Goal: Task Accomplishment & Management: Manage account settings

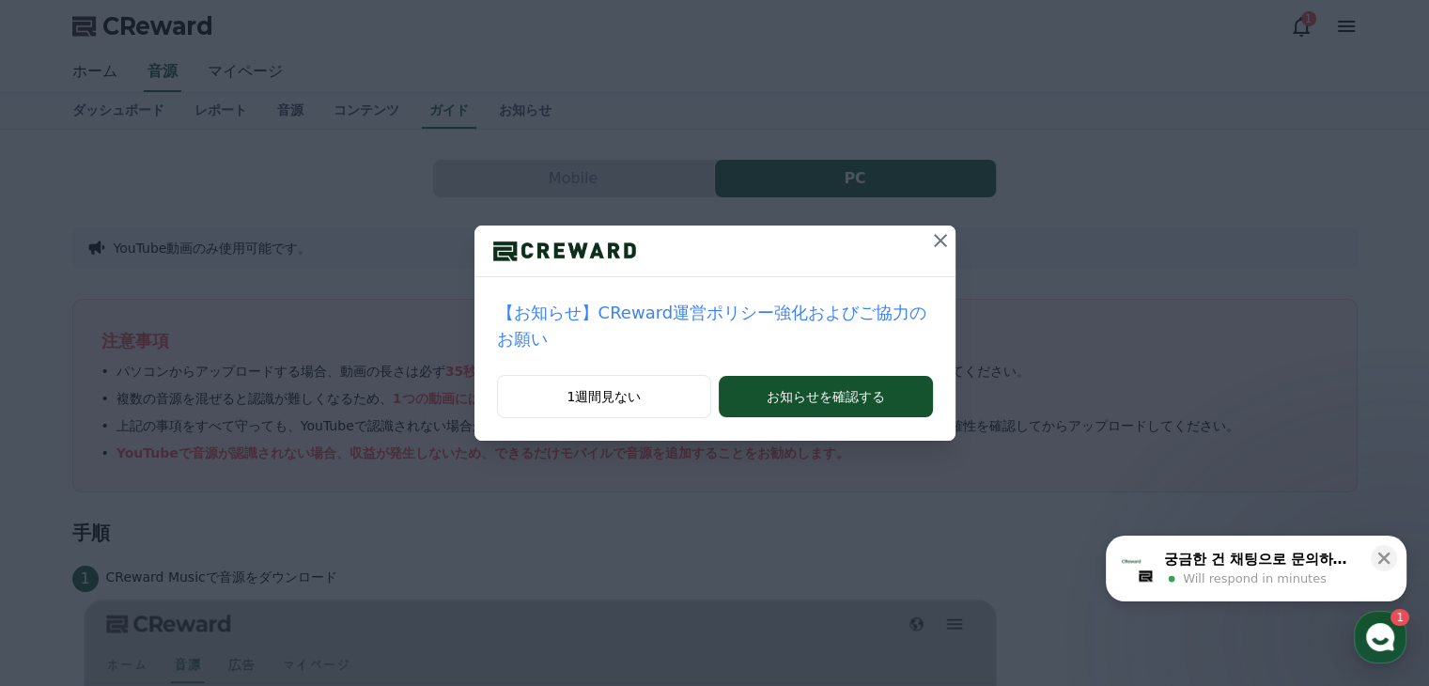
click at [934, 237] on icon at bounding box center [940, 240] width 13 height 13
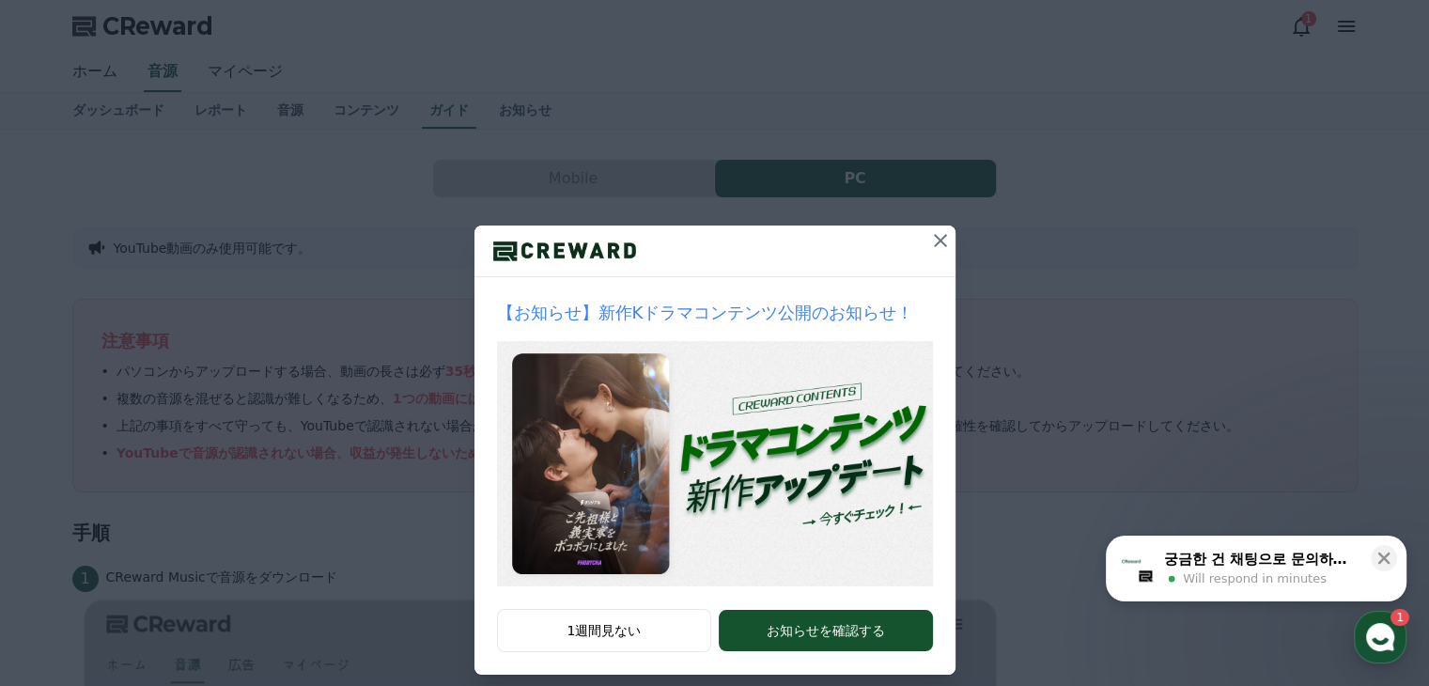
click at [933, 237] on icon at bounding box center [940, 240] width 23 height 23
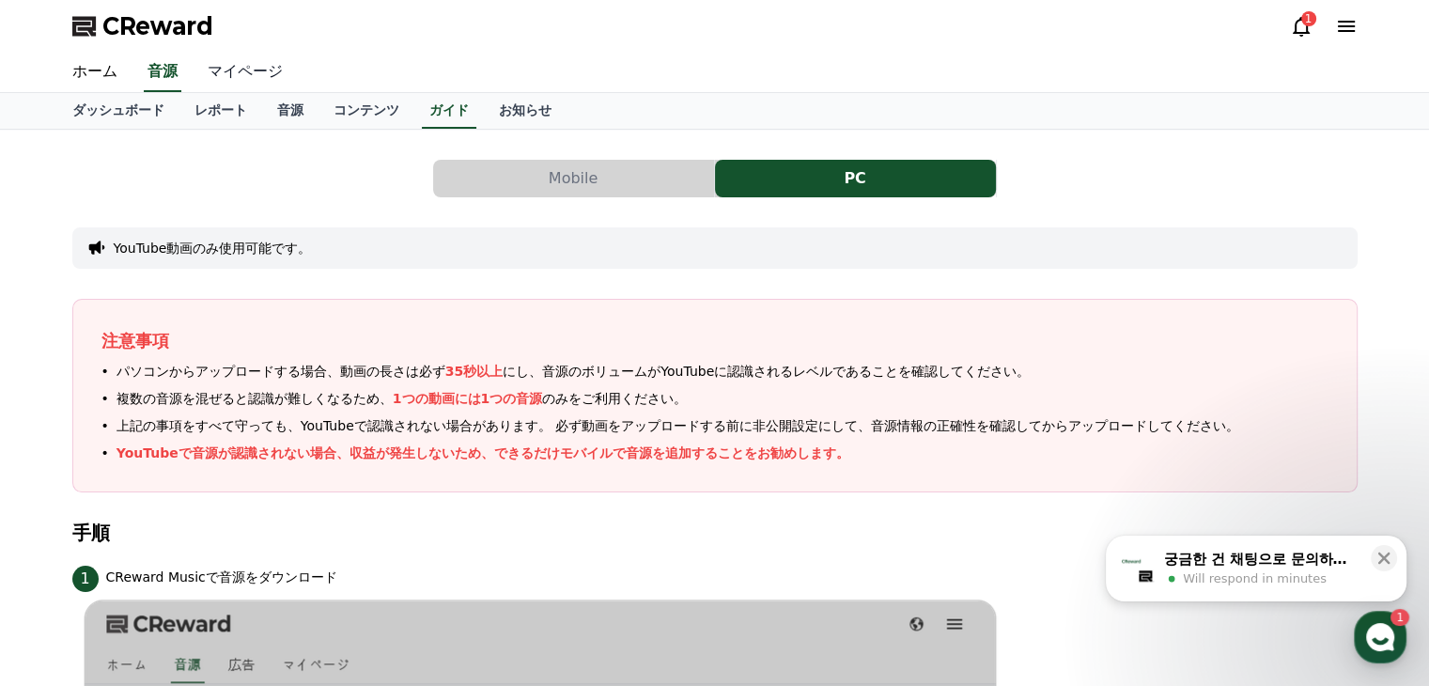
click at [222, 74] on link "マイページ" at bounding box center [245, 72] width 105 height 39
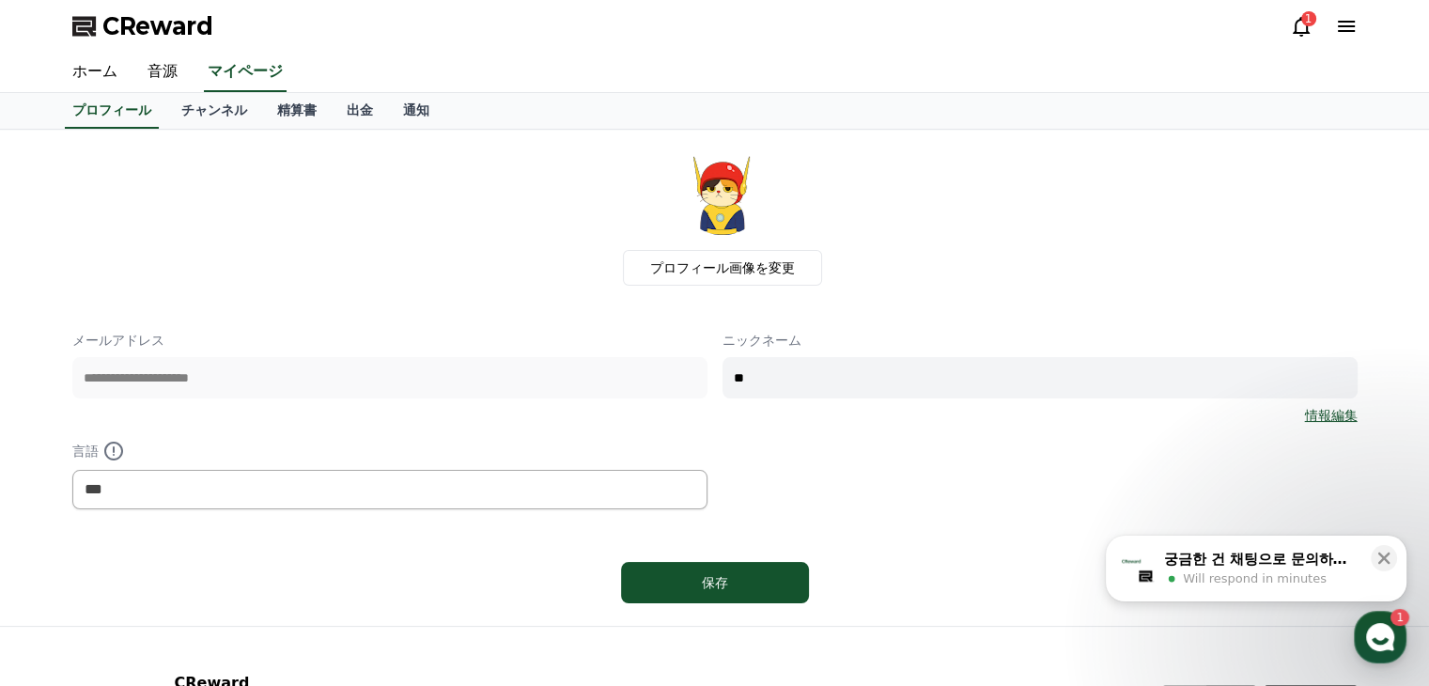
click at [1320, 410] on link "情報編集" at bounding box center [1331, 415] width 53 height 19
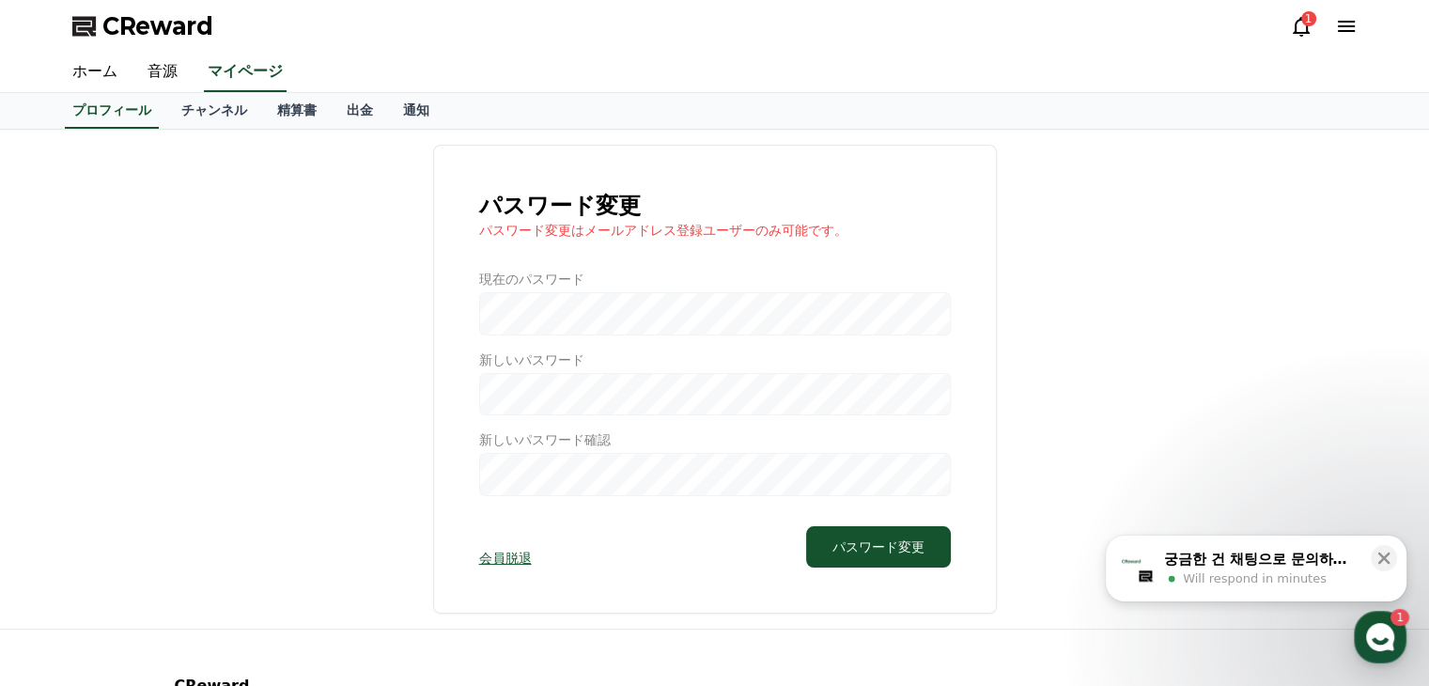
click at [594, 323] on div at bounding box center [715, 383] width 472 height 226
click at [514, 313] on div at bounding box center [715, 383] width 472 height 226
click at [883, 541] on button "パスワード変更" at bounding box center [878, 546] width 145 height 41
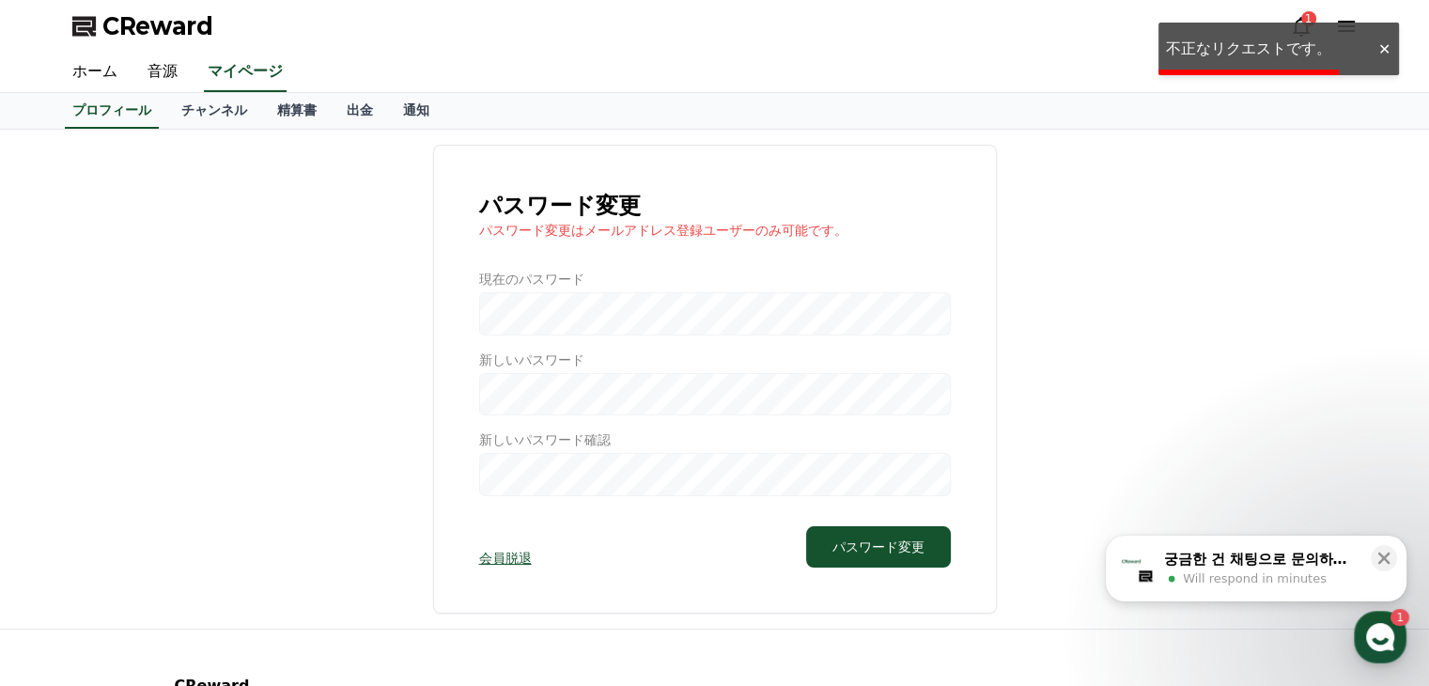
click at [1384, 49] on div at bounding box center [1384, 49] width 30 height 18
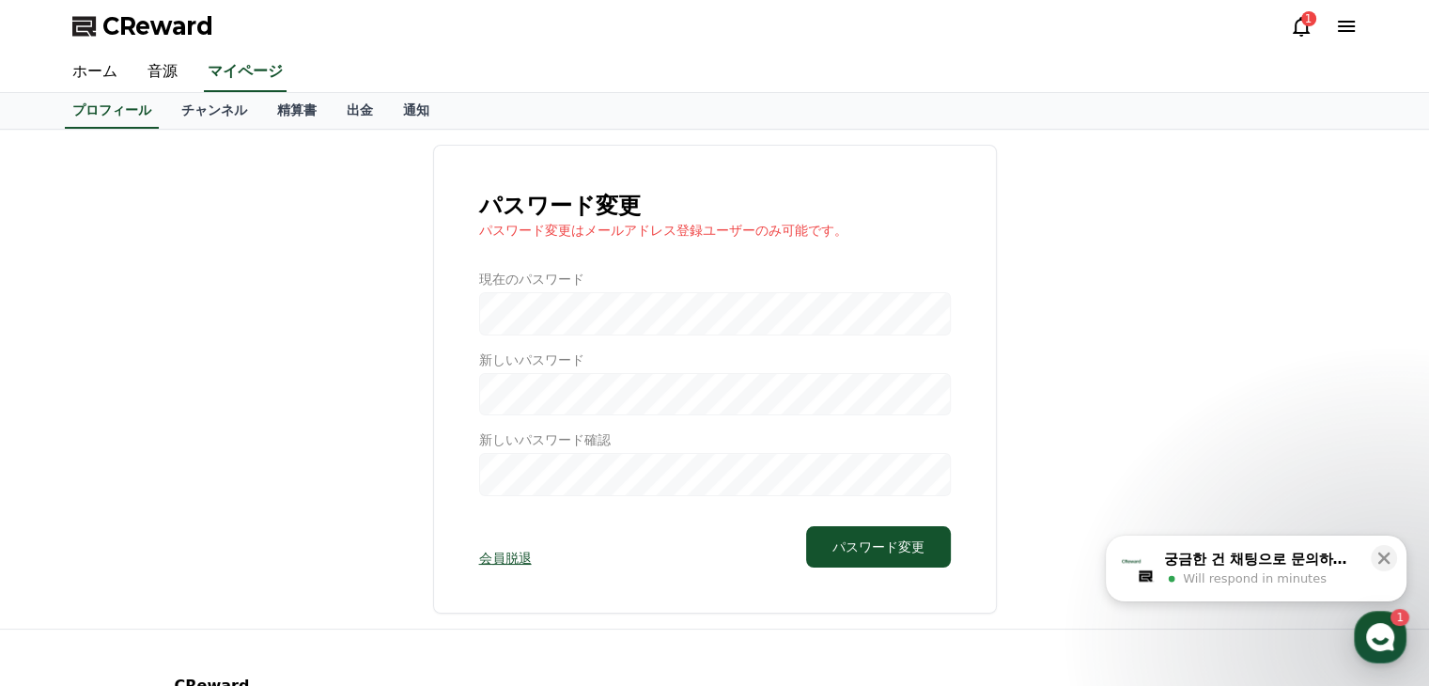
click at [540, 305] on div at bounding box center [715, 383] width 472 height 226
click at [523, 325] on div at bounding box center [715, 383] width 472 height 226
click at [518, 556] on link "会員脱退" at bounding box center [505, 558] width 53 height 19
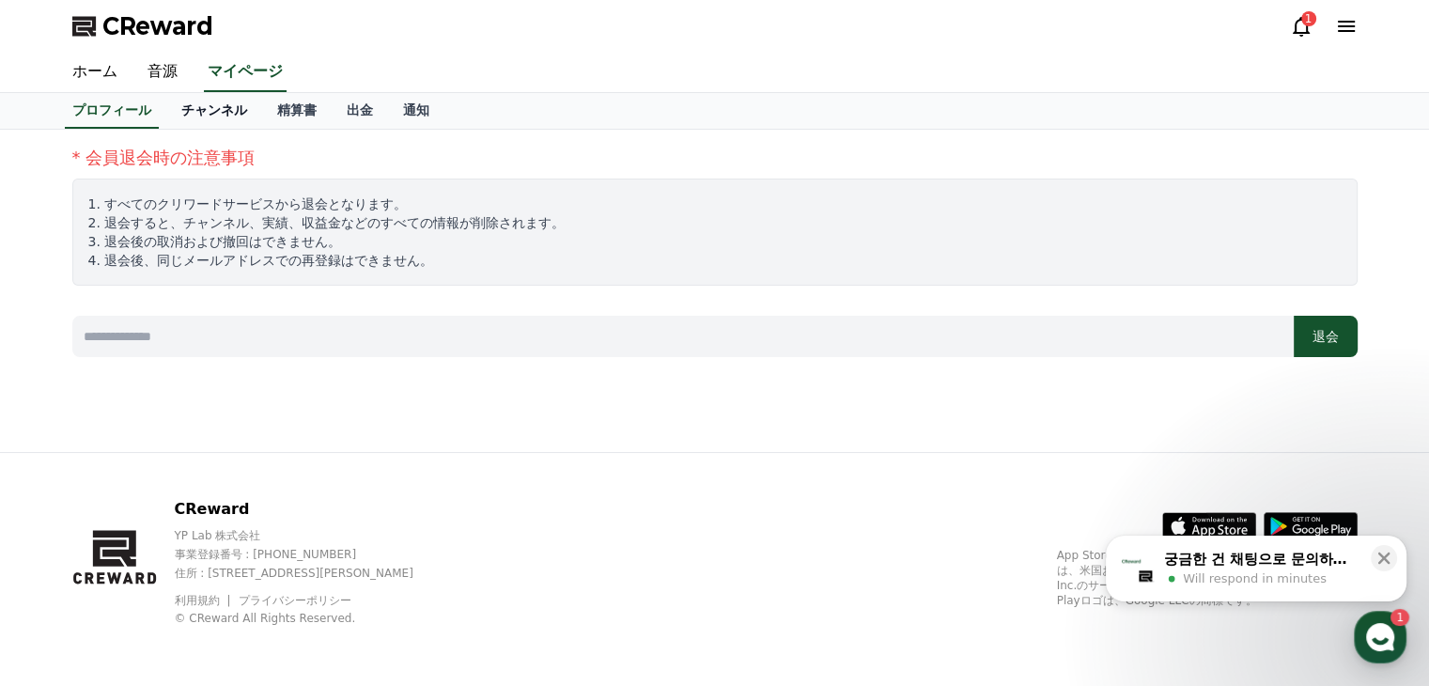
click at [193, 108] on link "チャンネル" at bounding box center [214, 111] width 96 height 36
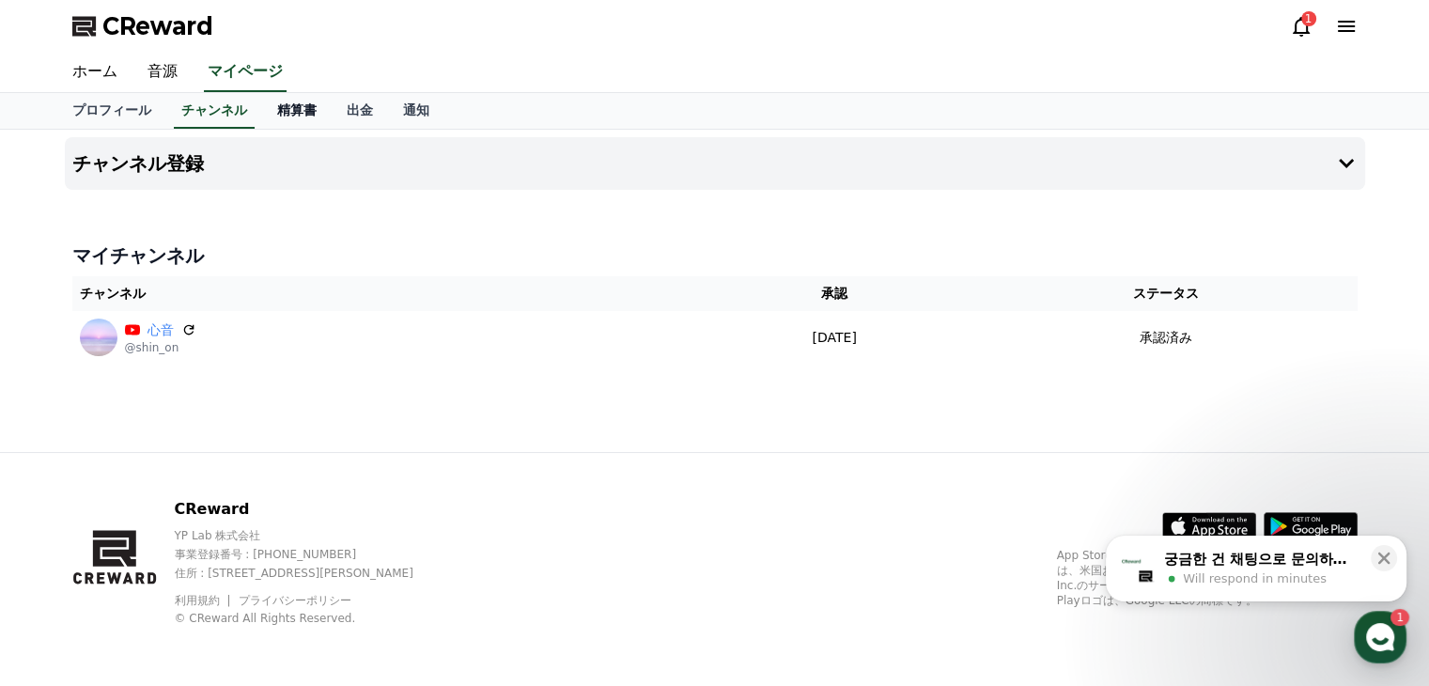
click at [269, 109] on link "精算書" at bounding box center [297, 111] width 70 height 36
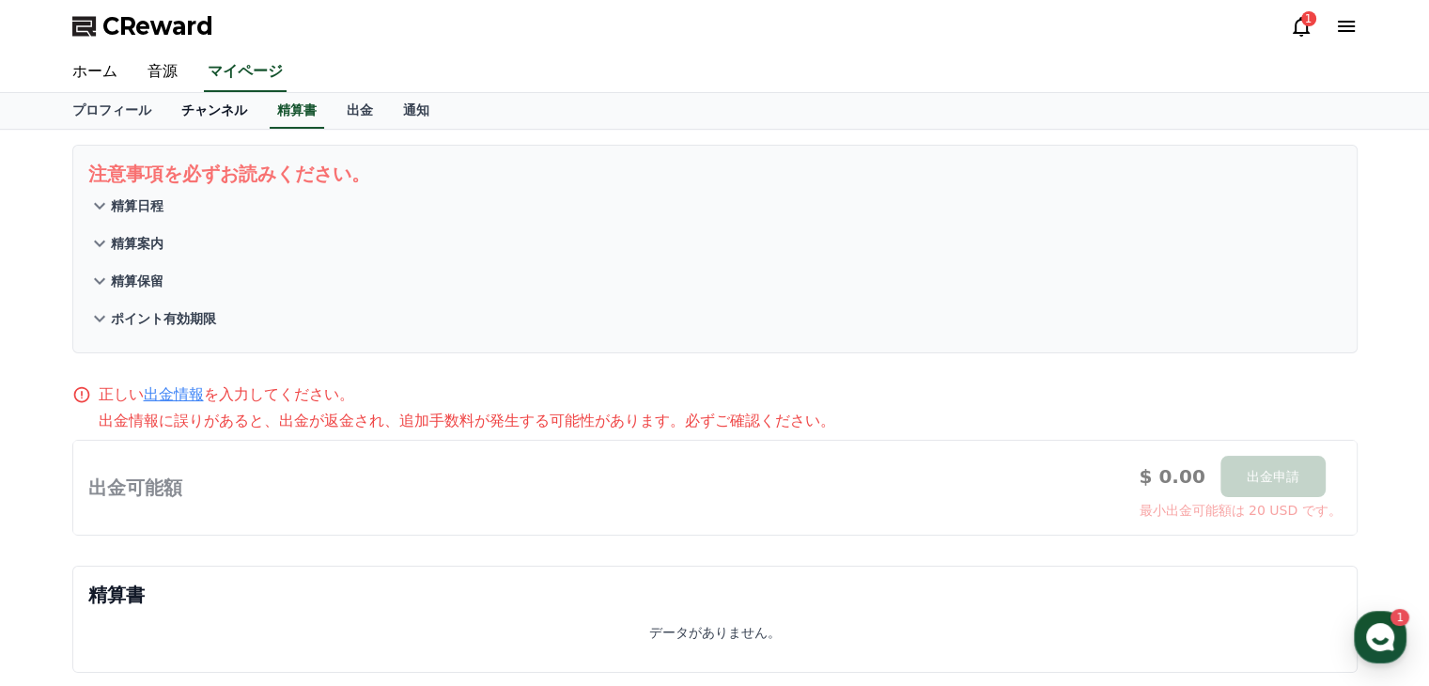
click at [196, 114] on link "チャンネル" at bounding box center [214, 111] width 96 height 36
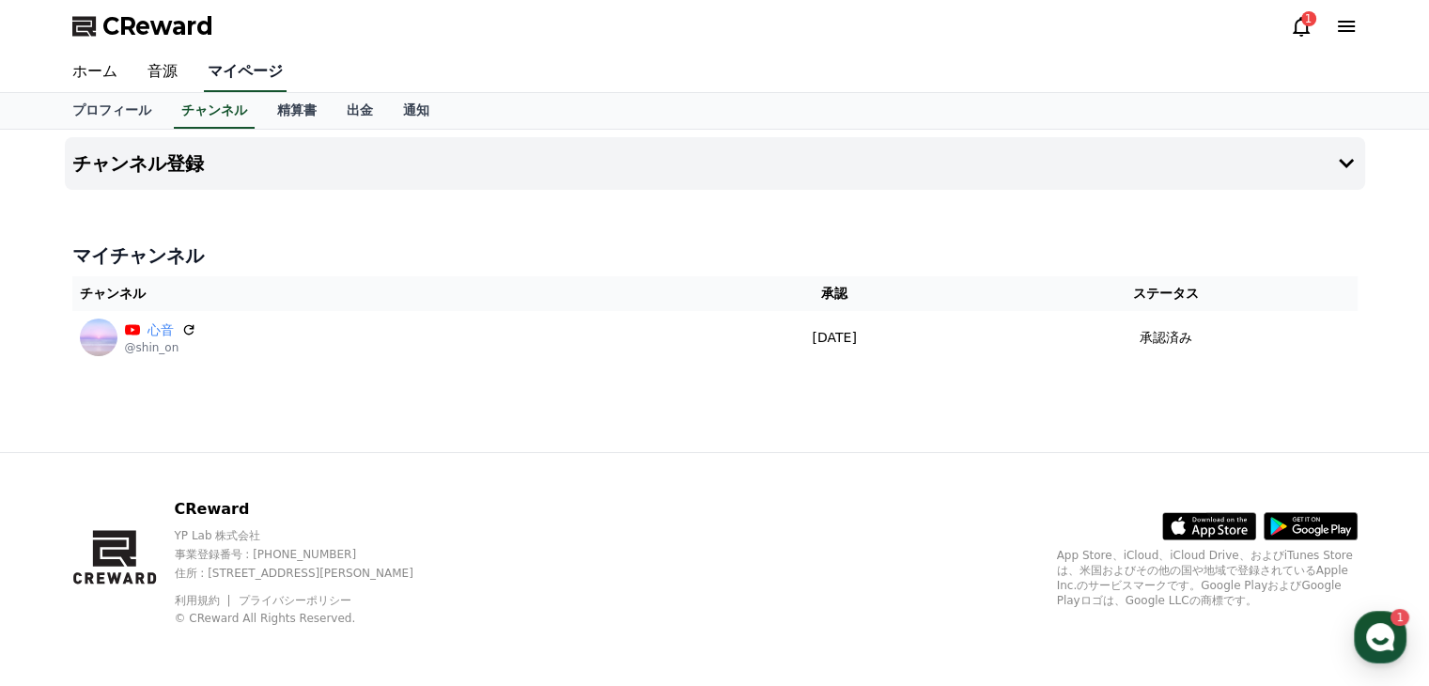
click at [215, 78] on link "マイページ" at bounding box center [245, 72] width 83 height 39
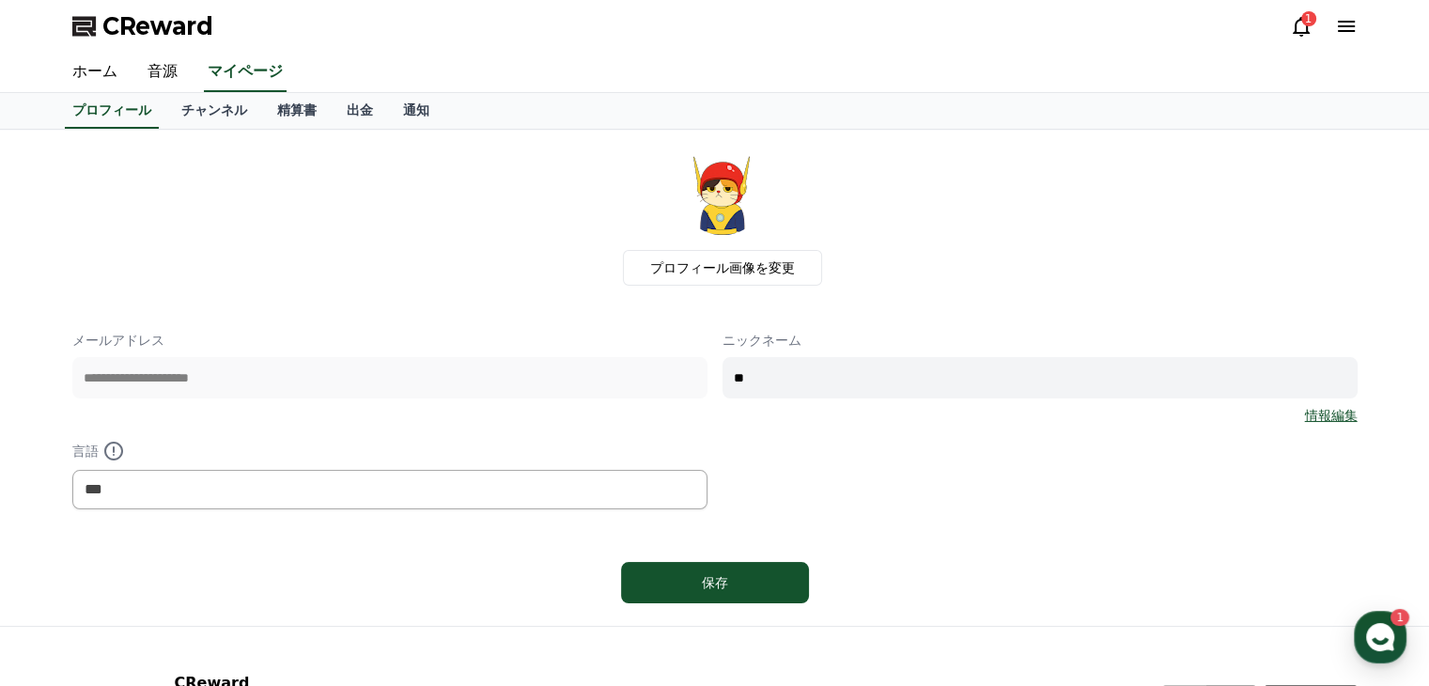
click at [1323, 413] on link "情報編集" at bounding box center [1331, 415] width 53 height 19
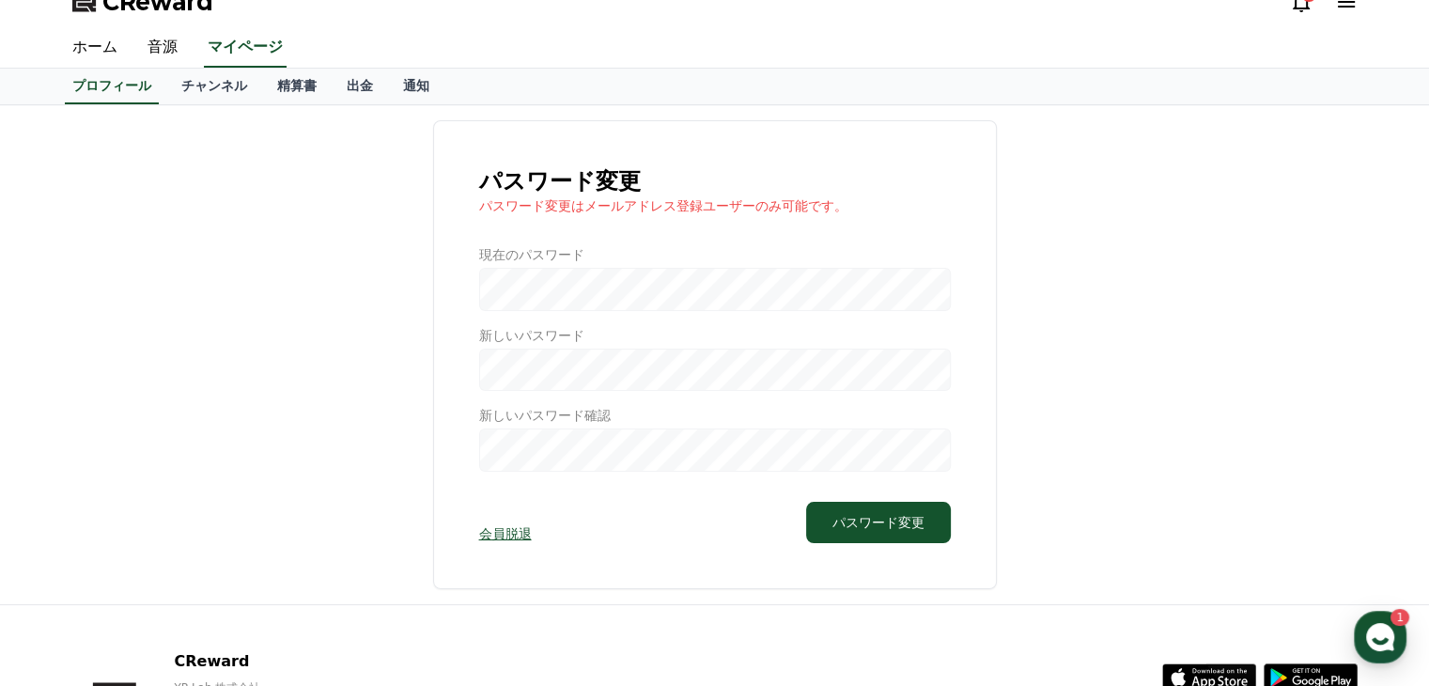
scroll to position [94, 0]
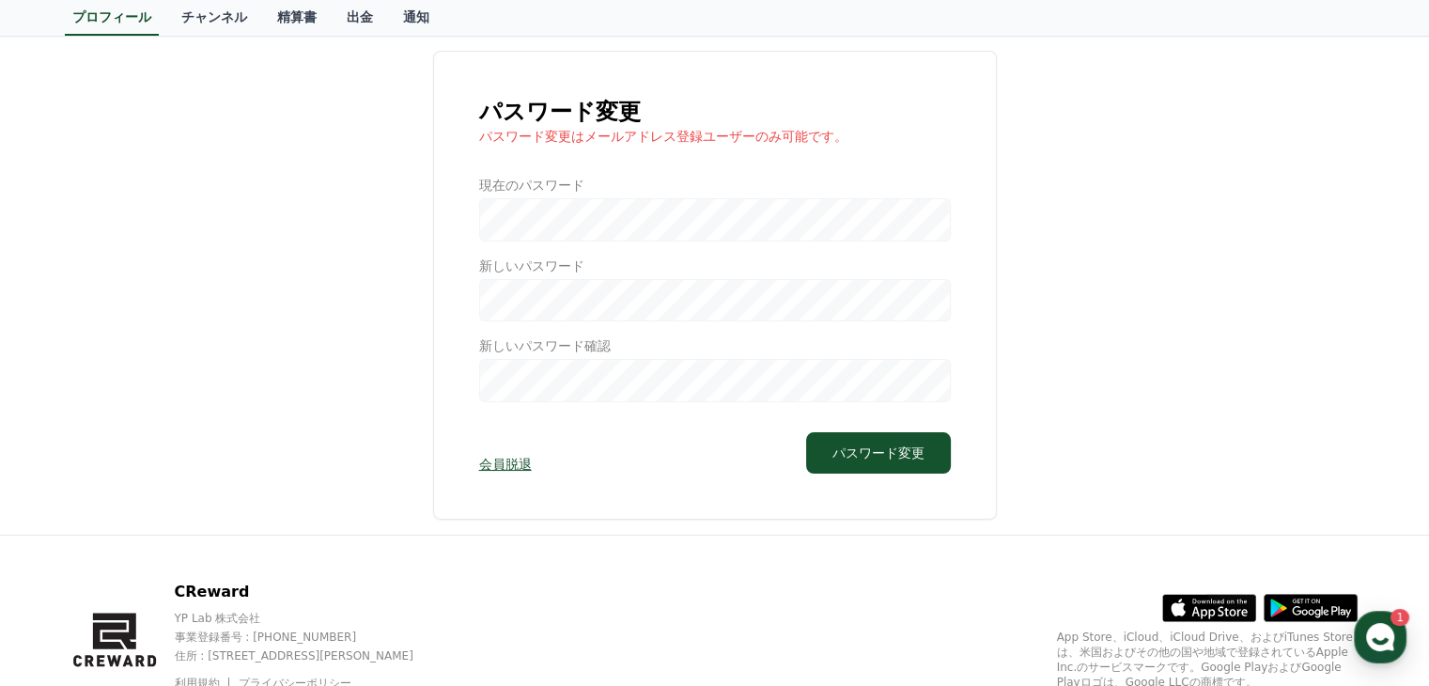
click at [506, 467] on link "会員脱退" at bounding box center [505, 464] width 53 height 19
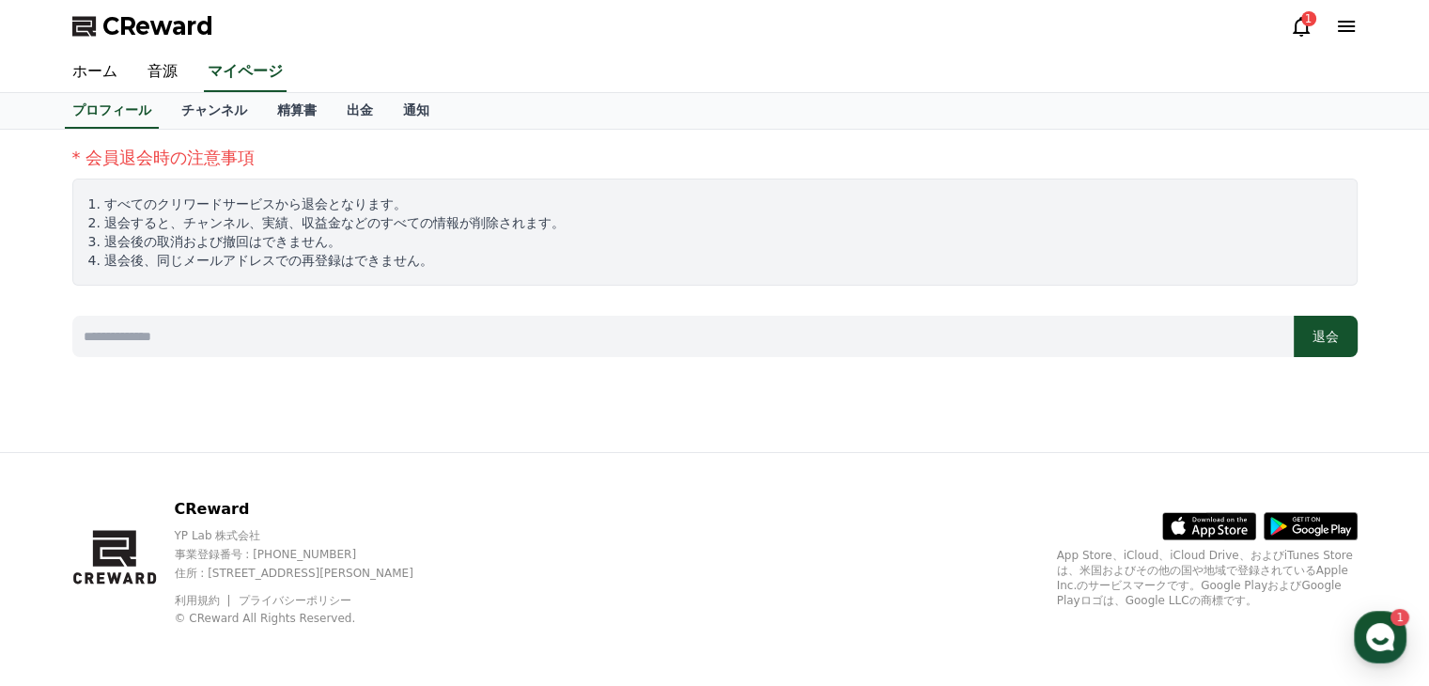
click at [132, 336] on input at bounding box center [682, 336] width 1221 height 41
click at [231, 84] on link "マイページ" at bounding box center [245, 72] width 83 height 39
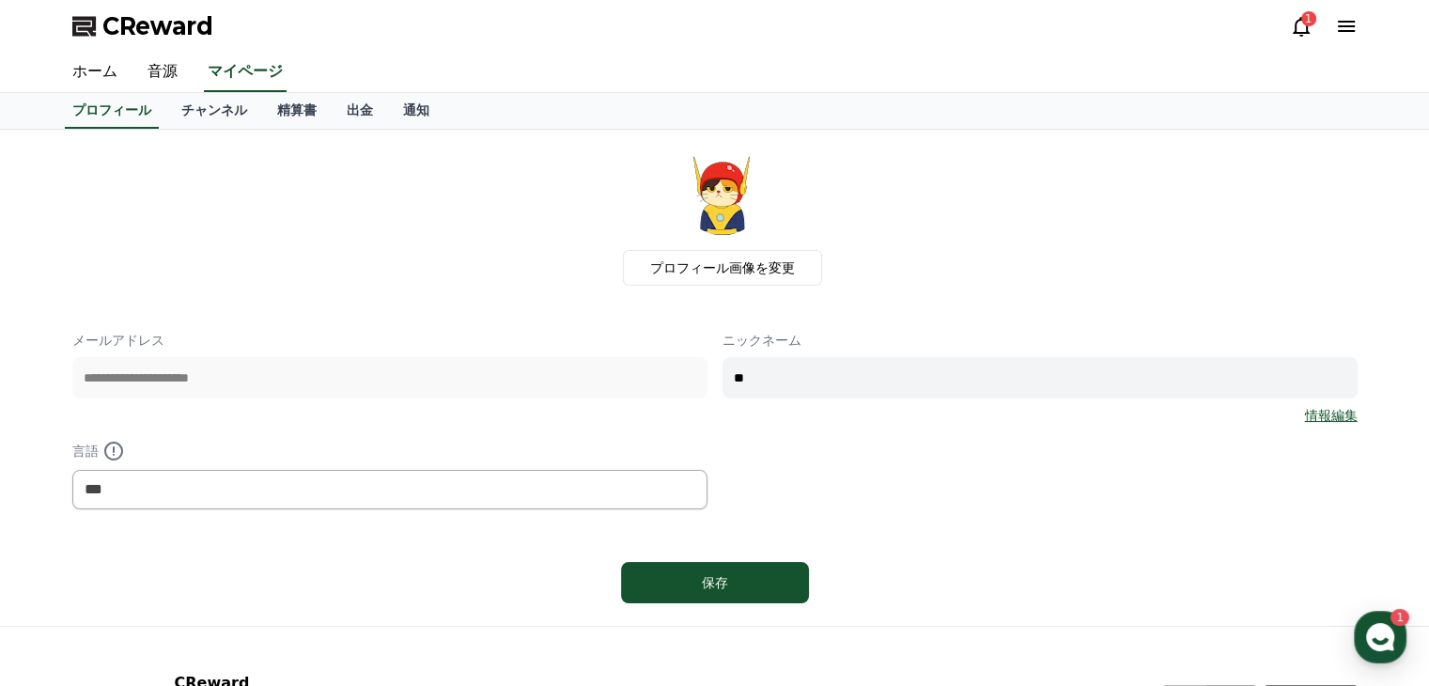
click at [1342, 416] on link "情報編集" at bounding box center [1331, 415] width 53 height 19
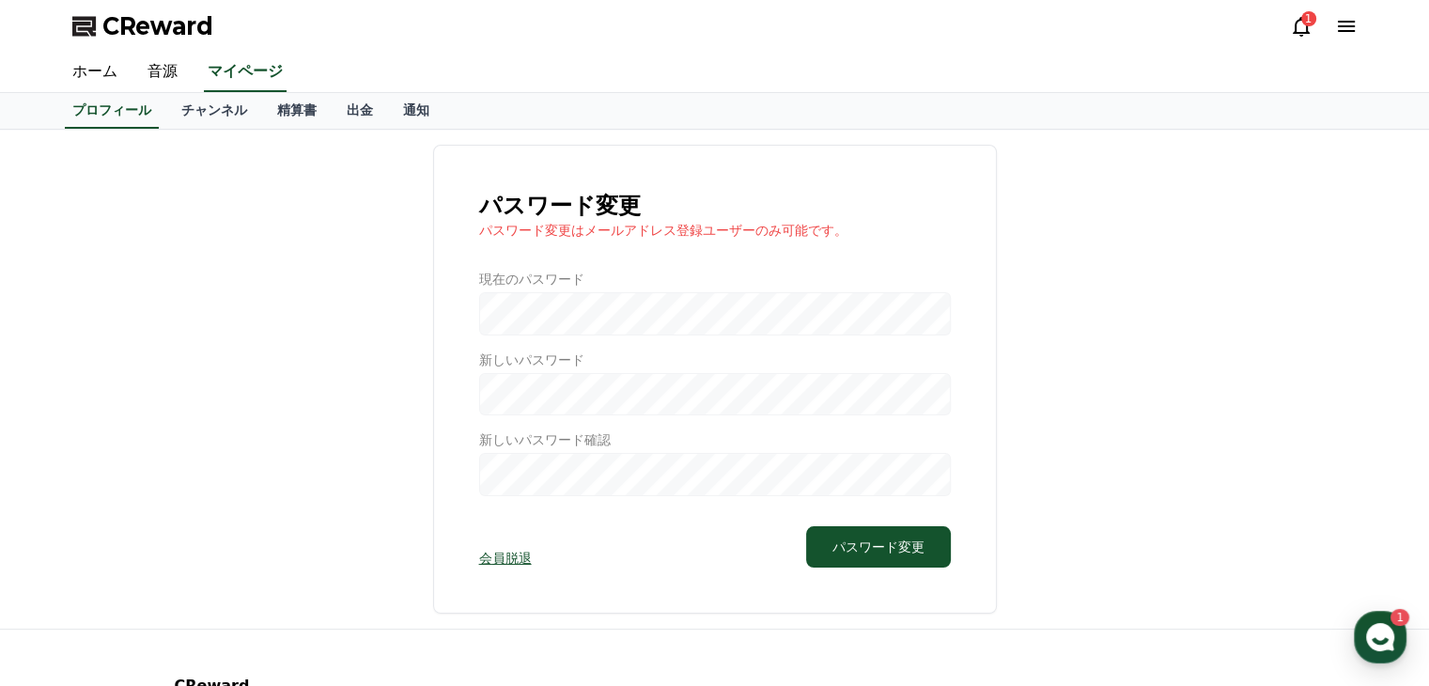
click at [563, 318] on div at bounding box center [715, 383] width 472 height 226
click at [507, 314] on div at bounding box center [715, 383] width 472 height 226
click at [230, 72] on link "マイページ" at bounding box center [245, 72] width 83 height 39
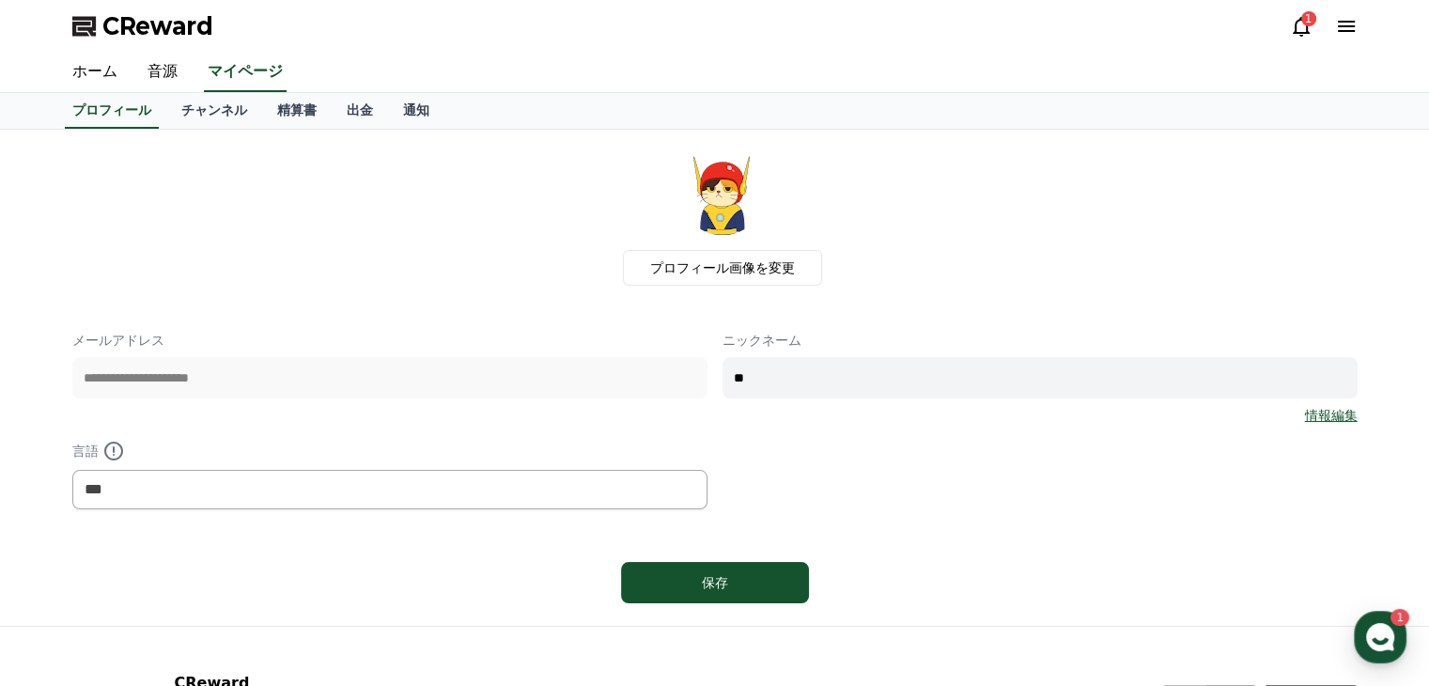
click at [759, 377] on input "**" at bounding box center [1039, 377] width 635 height 41
type input "*"
type input "**"
click at [754, 275] on label "プロフィール画像を変更" at bounding box center [722, 268] width 199 height 36
click at [0, 0] on input "プロフィール画像を変更" at bounding box center [0, 0] width 0 height 0
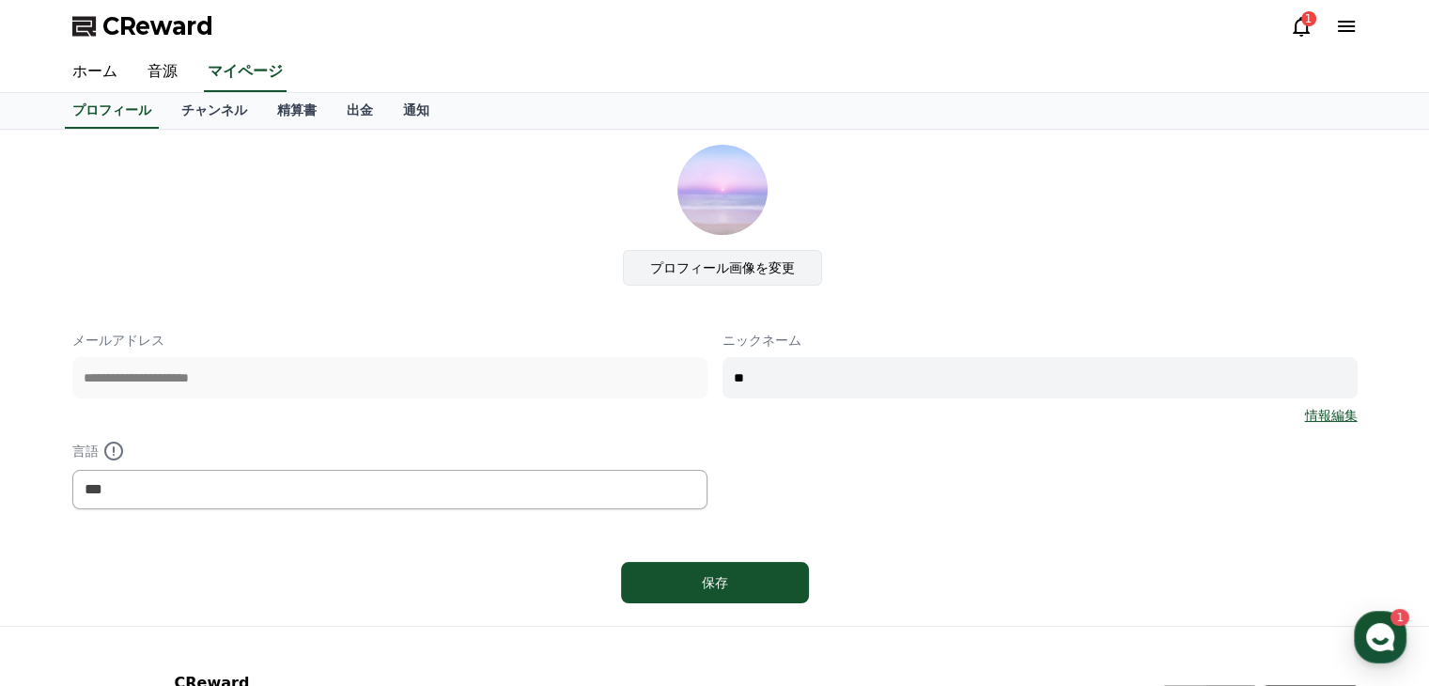
click at [668, 271] on label "プロフィール画像を変更" at bounding box center [722, 268] width 199 height 36
click at [0, 0] on input "プロフィール画像を変更" at bounding box center [0, 0] width 0 height 0
click at [755, 264] on label "プロフィール画像を変更" at bounding box center [722, 268] width 199 height 36
click at [0, 0] on input "プロフィール画像を変更" at bounding box center [0, 0] width 0 height 0
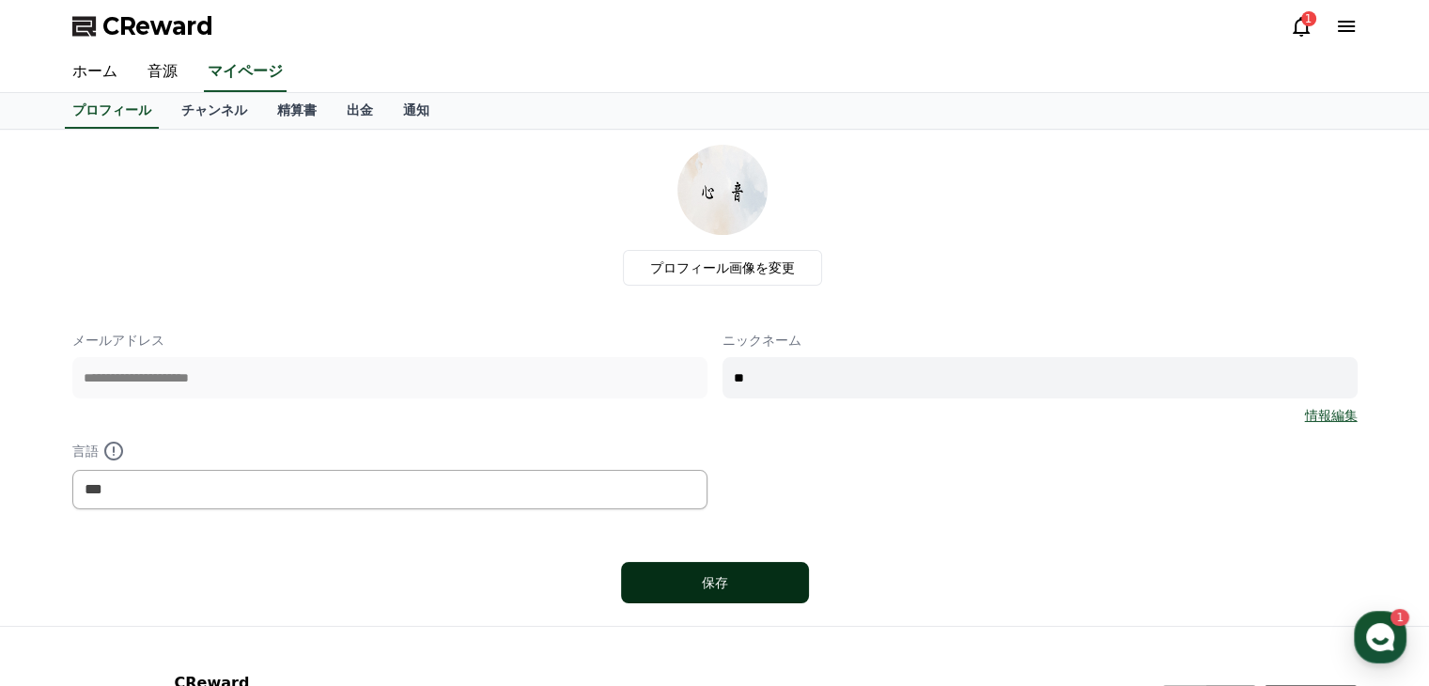
click at [768, 580] on div "保存" at bounding box center [714, 582] width 113 height 19
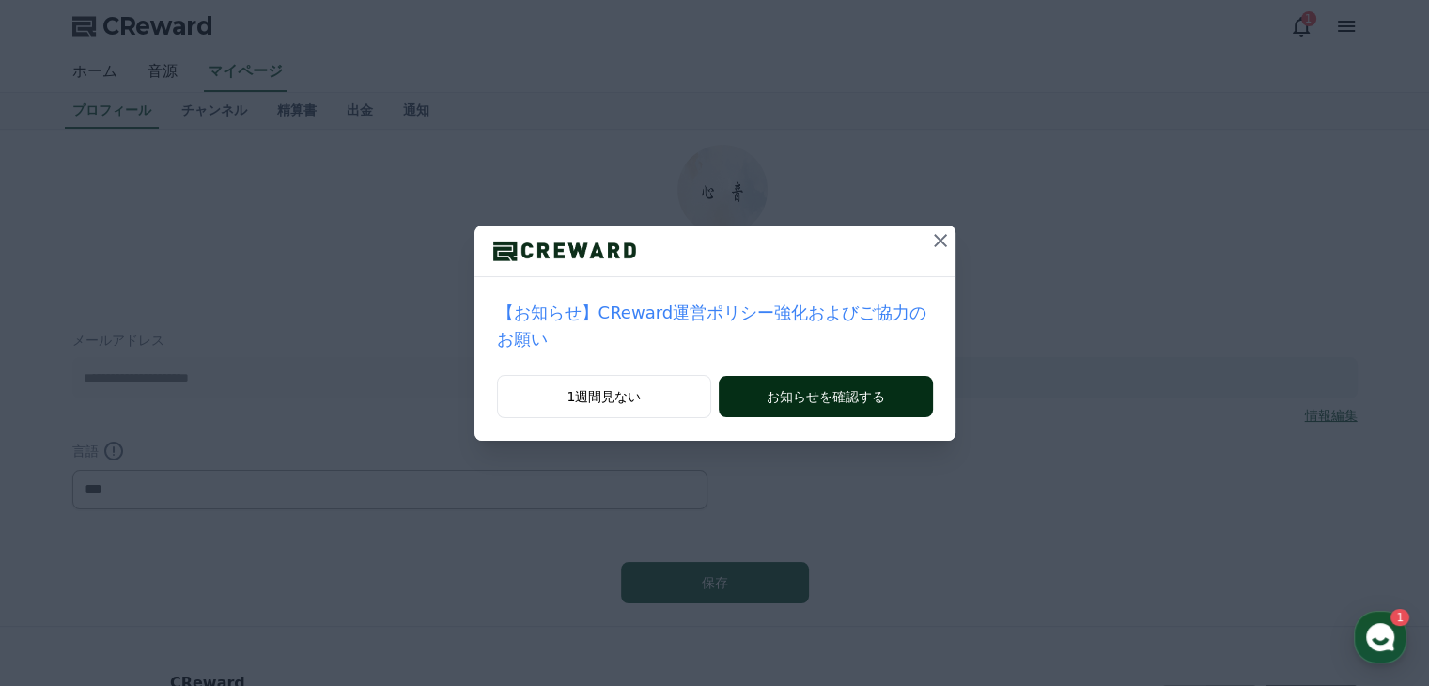
click at [846, 376] on button "お知らせを確認する" at bounding box center [825, 396] width 213 height 41
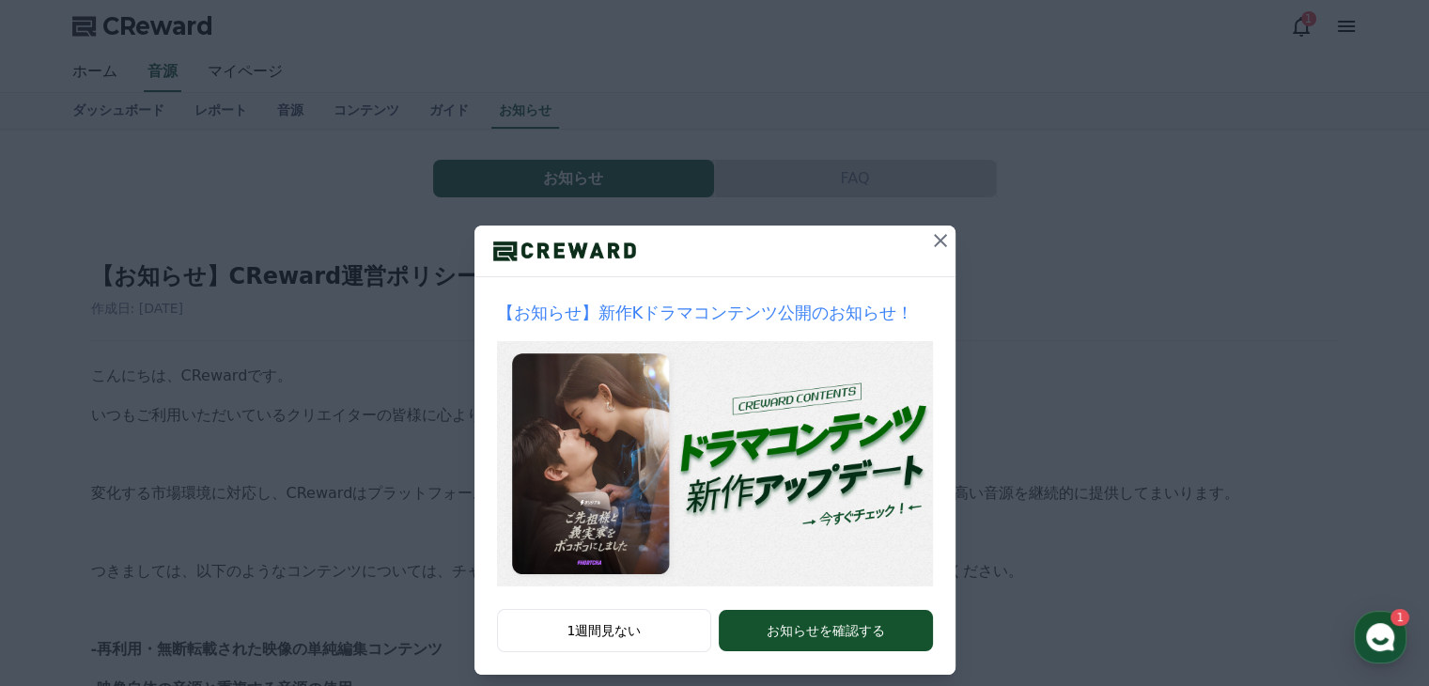
click at [934, 240] on icon at bounding box center [940, 240] width 13 height 13
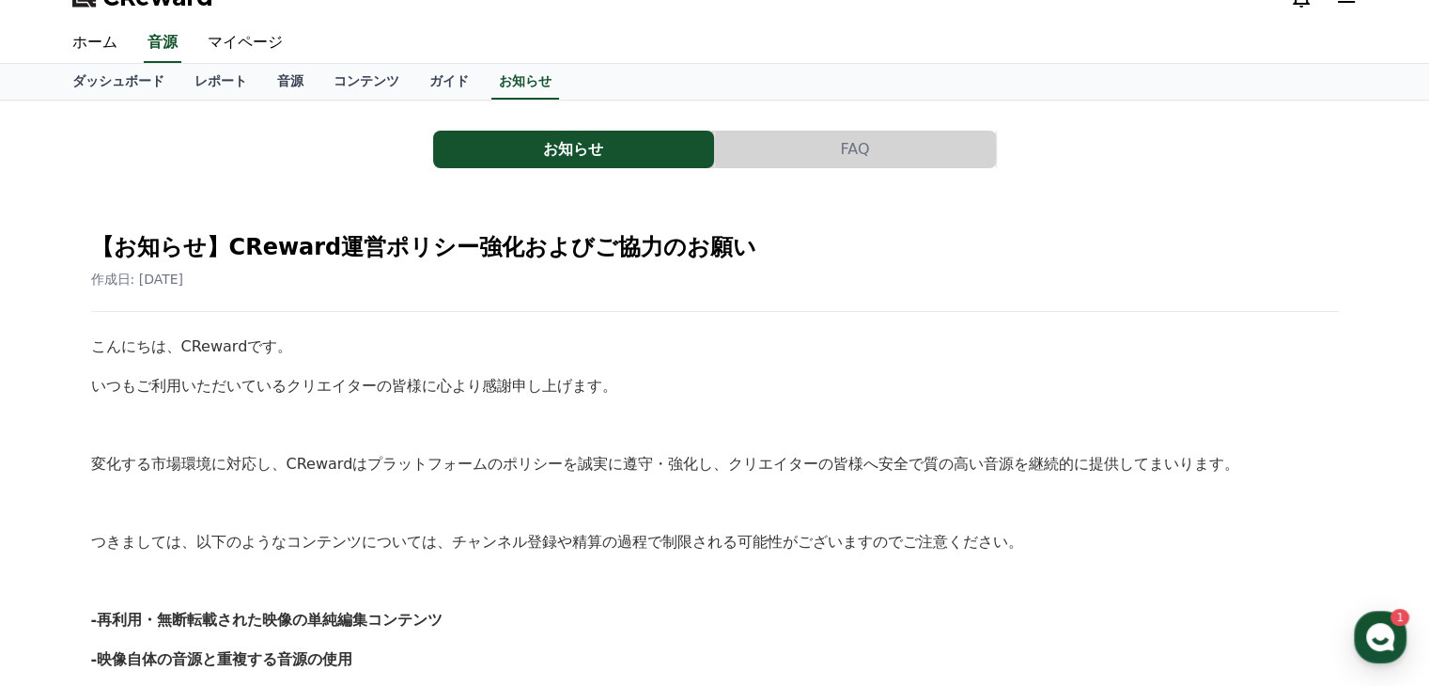
scroll to position [188, 0]
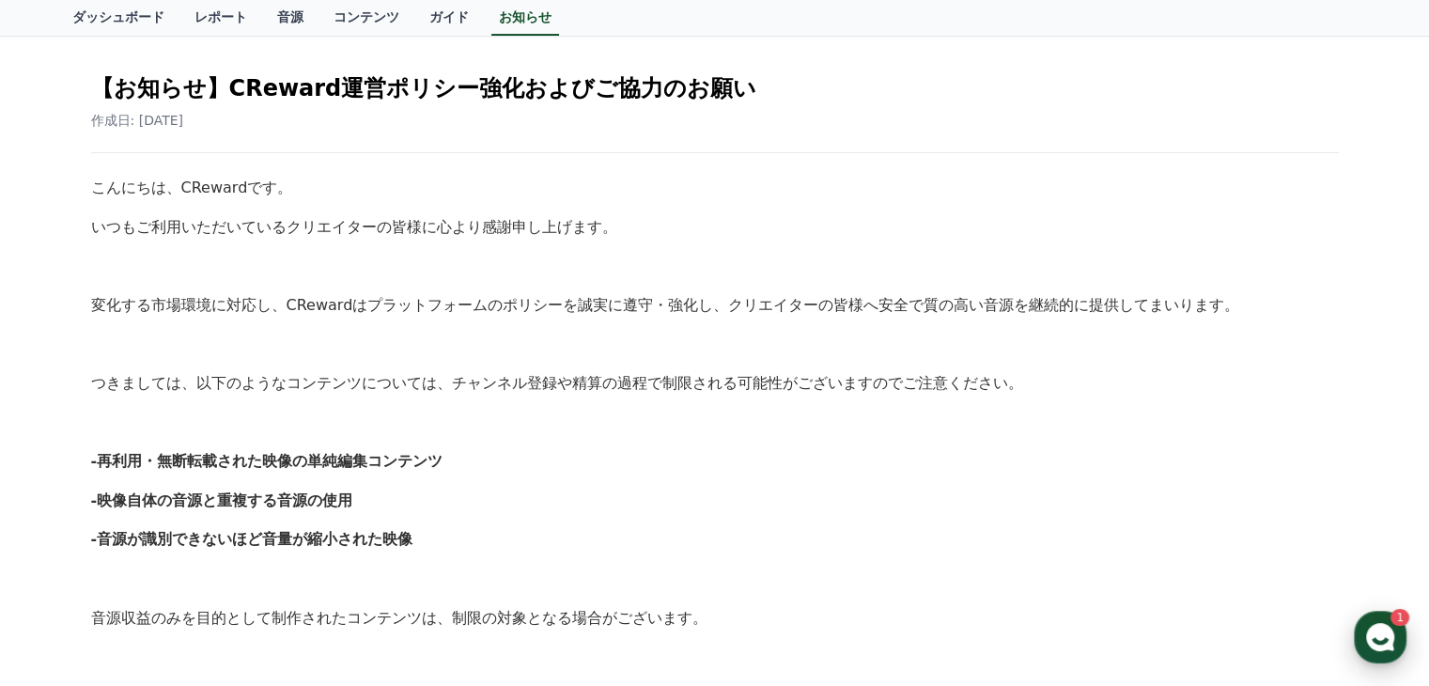
click at [1378, 630] on use "button" at bounding box center [1380, 637] width 28 height 28
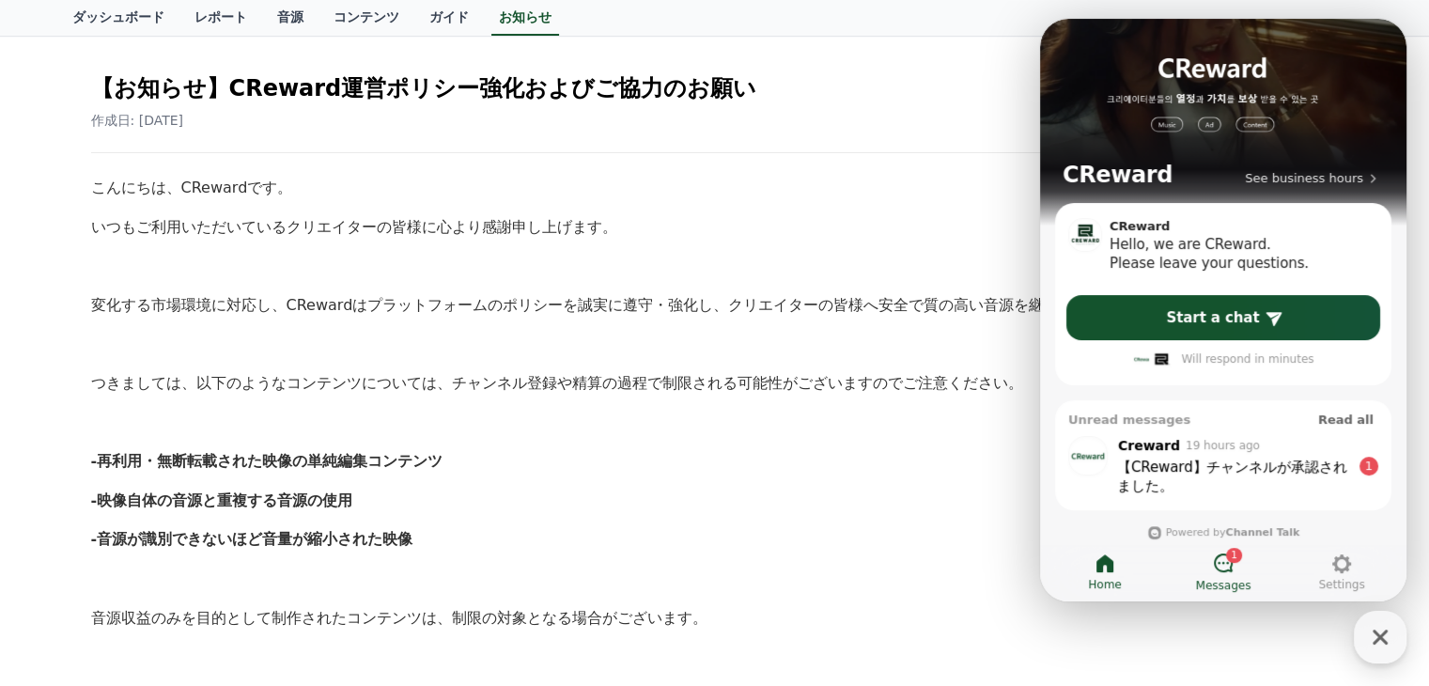
click at [1224, 563] on icon at bounding box center [1223, 562] width 23 height 23
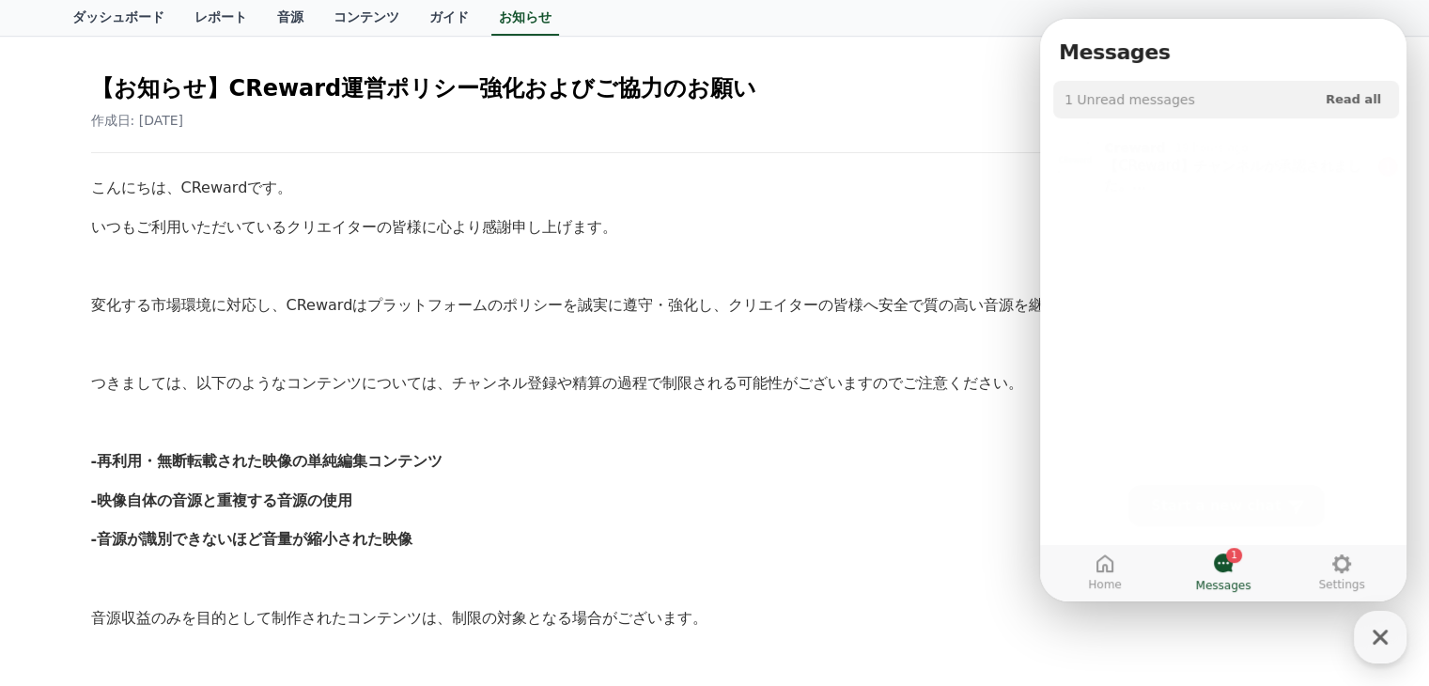
click at [872, 223] on p "いつもご利用いただいているクリエイターの皆様に心より感謝申し上げます。" at bounding box center [714, 227] width 1247 height 24
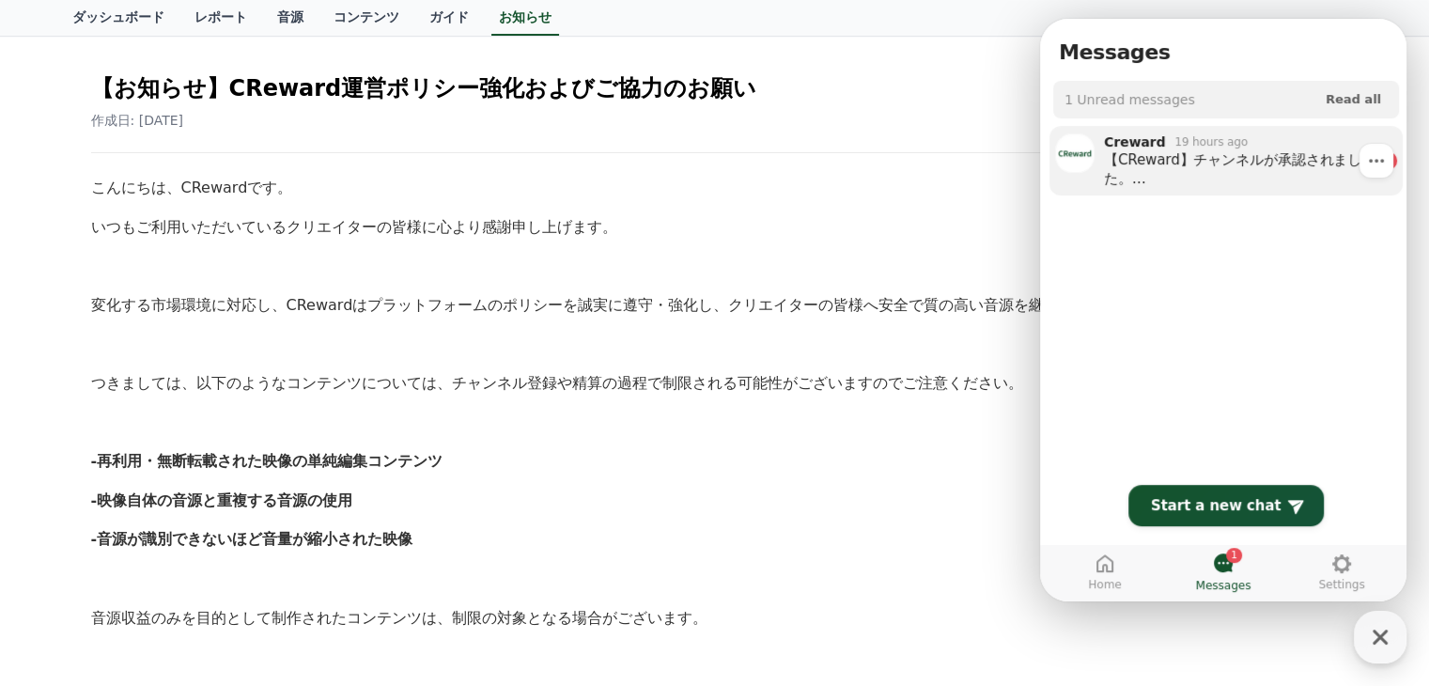
click at [1144, 150] on div "【CReward】チャンネルが承認されました。 ご利用の前に、必ず利用ガイドをご確認いただきますようお願いいたします :) CReward利用ガイド http…" at bounding box center [1237, 169] width 267 height 38
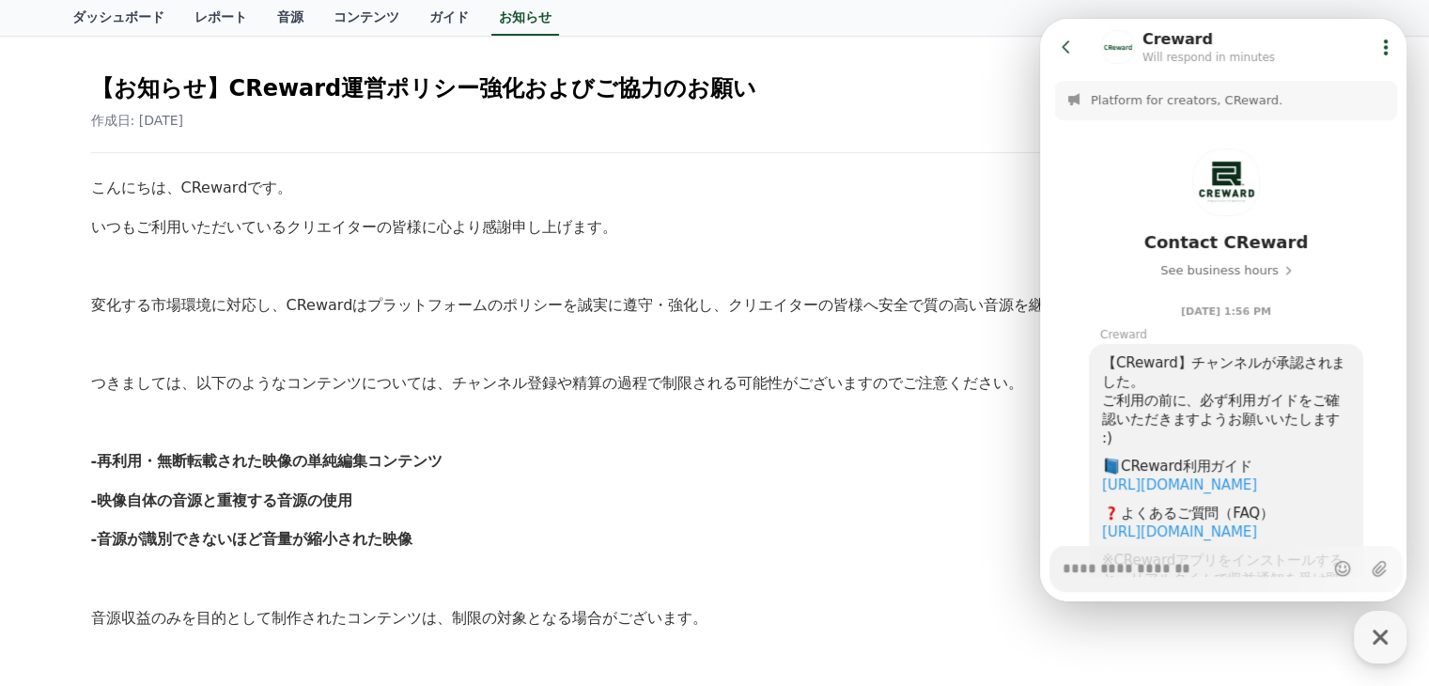
scroll to position [192, 0]
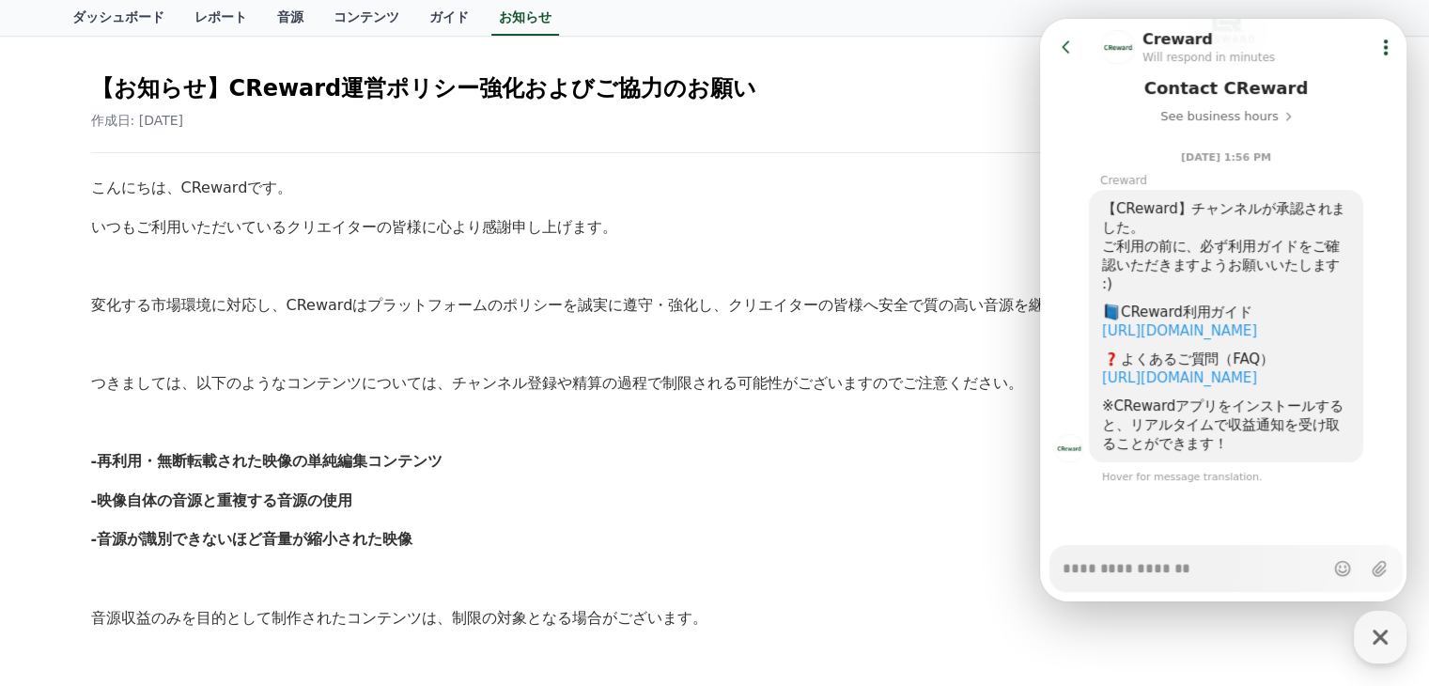
type textarea "*"
click at [911, 207] on div "こんにちは、CRewardです。 いつもご利用いただいているクリエイターの皆様に心より感謝申し上げます。 変化する市場環境に対応し、CRewardはプラットフ…" at bounding box center [714, 657] width 1247 height 962
click at [1065, 49] on icon at bounding box center [1065, 46] width 8 height 12
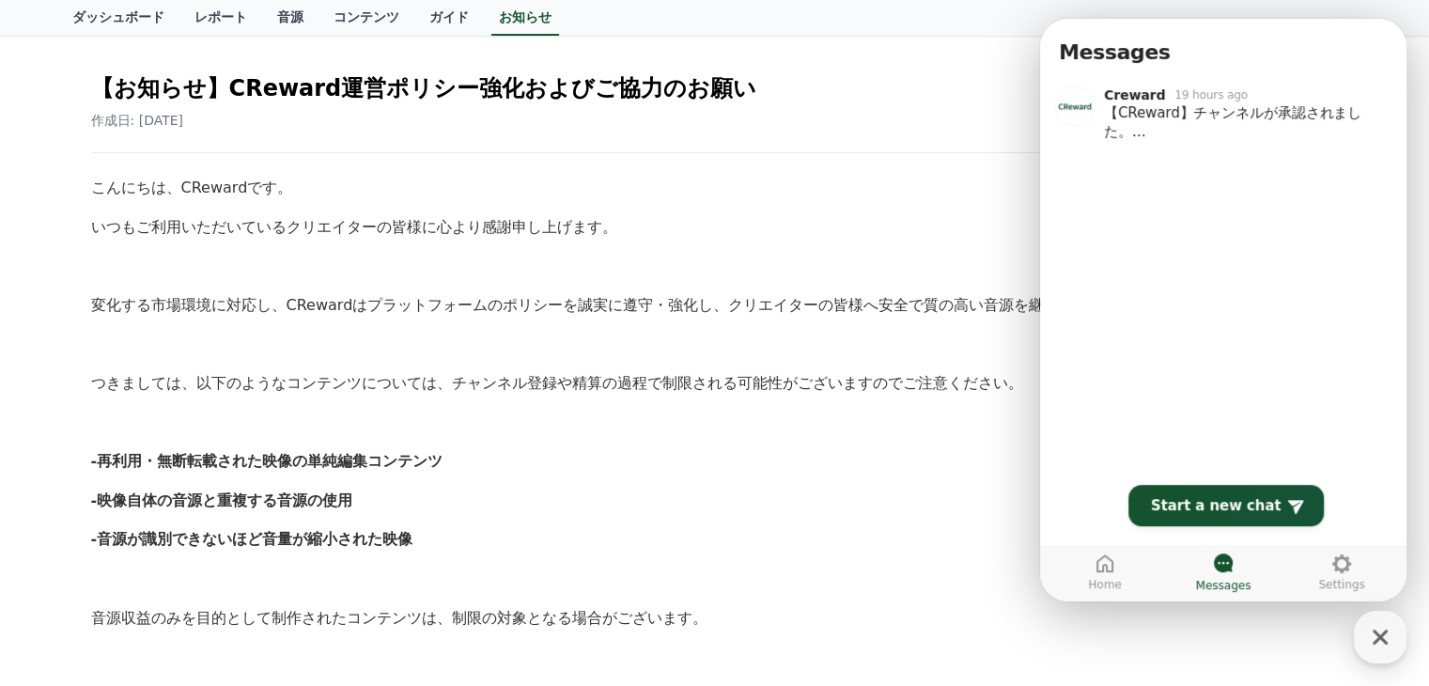
click at [922, 96] on h2 "【お知らせ】CReward運営ポリシー強化およびご協力のお願い" at bounding box center [714, 88] width 1247 height 30
click at [1382, 640] on icon "button" at bounding box center [1379, 636] width 15 height 15
